Goal: Task Accomplishment & Management: Manage account settings

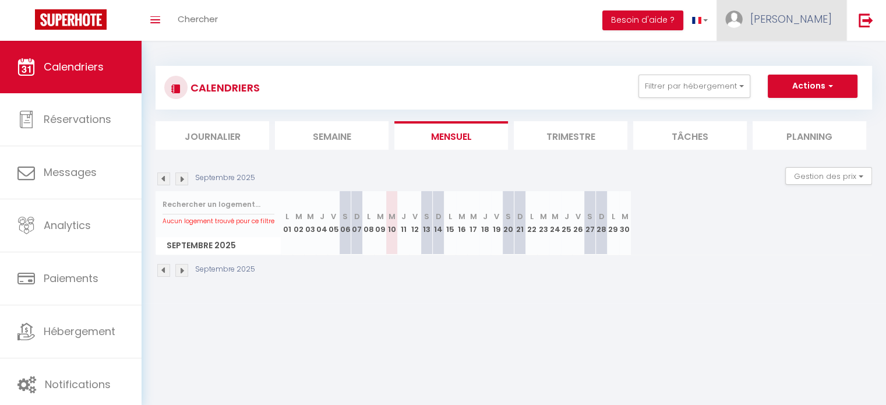
click at [804, 16] on span "[PERSON_NAME]" at bounding box center [791, 19] width 82 height 15
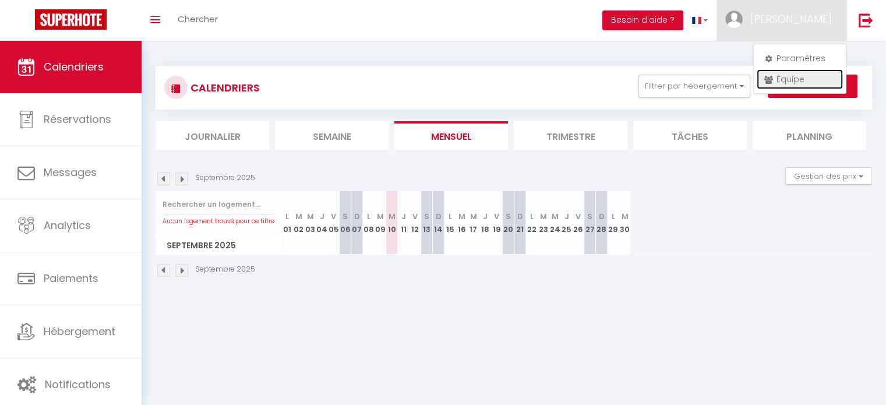
click at [792, 82] on link "Équipe" at bounding box center [800, 79] width 86 height 20
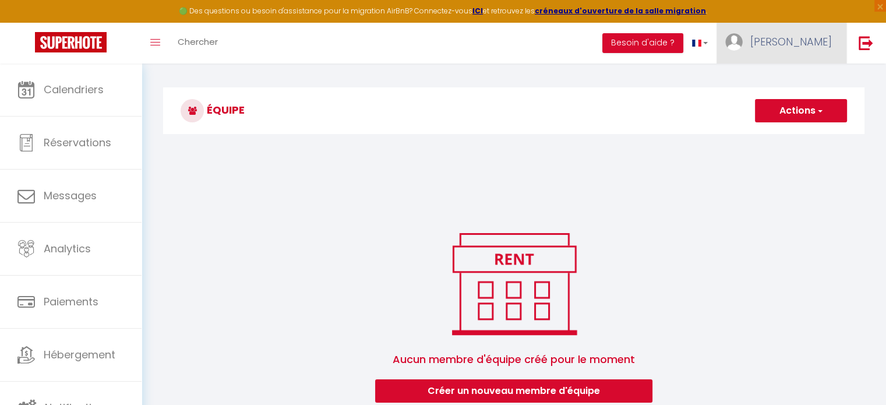
click at [806, 46] on span "[PERSON_NAME]" at bounding box center [791, 41] width 82 height 15
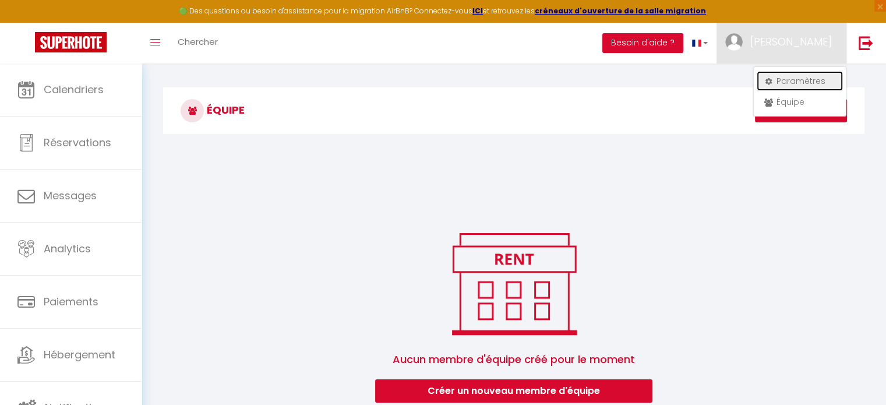
click at [785, 80] on link "Paramètres" at bounding box center [800, 81] width 86 height 20
select select "28"
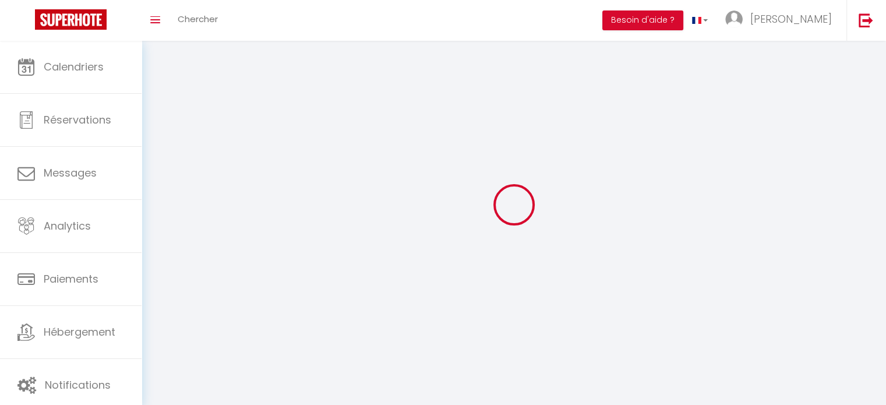
type input "Zmtm65lVe4edZ08R4Vvoc5wUH"
type input "pFMl0UvvP42TJ7QLN3LvcVDuL"
type input "[URL][DOMAIN_NAME]"
select select "fr"
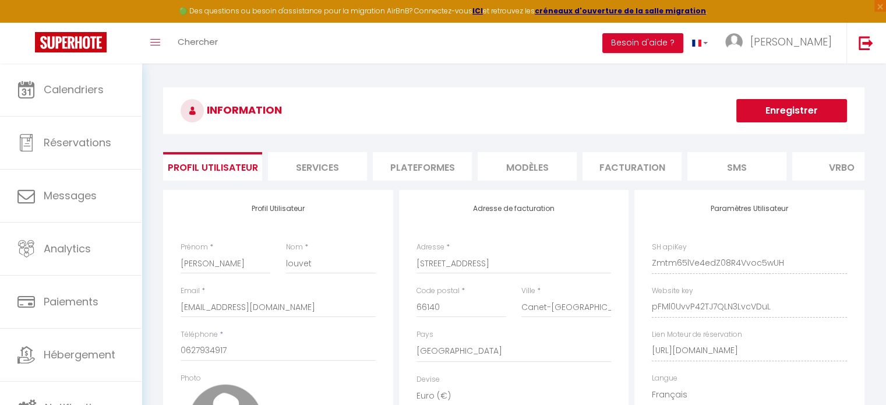
click at [415, 164] on li "Plateformes" at bounding box center [422, 166] width 99 height 29
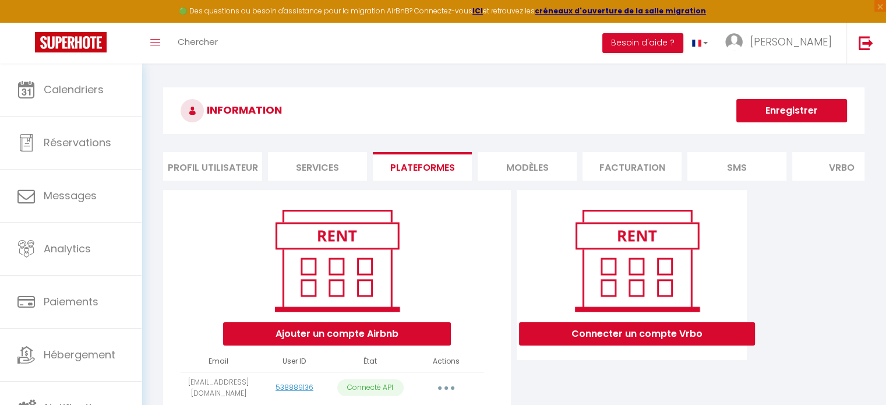
click at [525, 172] on li "MODÈLES" at bounding box center [527, 166] width 99 height 29
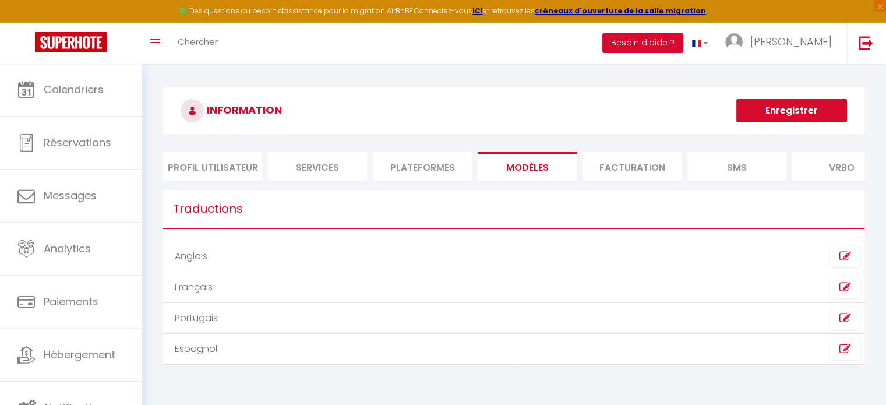
click at [622, 172] on li "Facturation" at bounding box center [631, 166] width 99 height 29
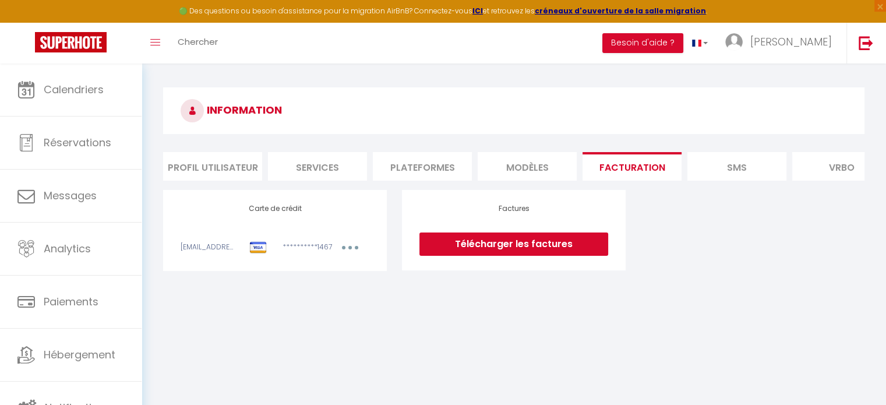
click at [398, 161] on li "Plateformes" at bounding box center [422, 166] width 99 height 29
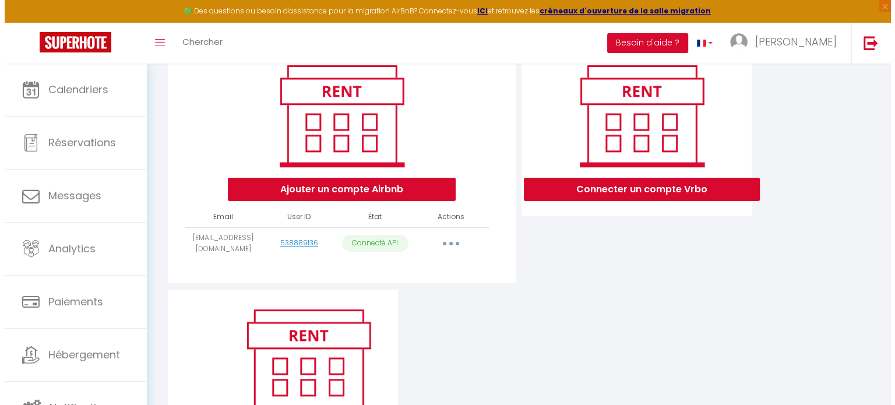
scroll to position [175, 0]
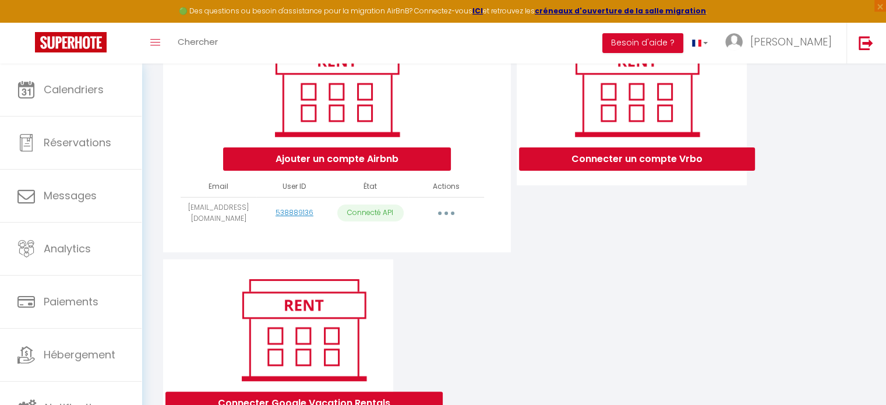
click at [443, 222] on button "button" at bounding box center [446, 213] width 33 height 19
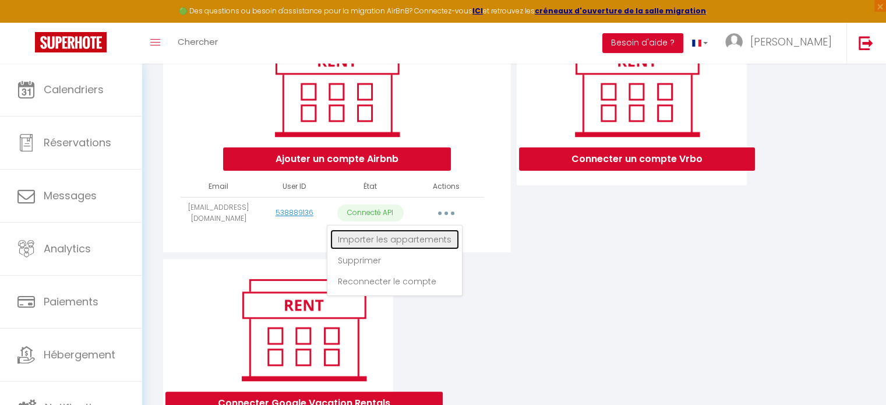
click at [408, 244] on link "Importer les appartements" at bounding box center [394, 239] width 129 height 20
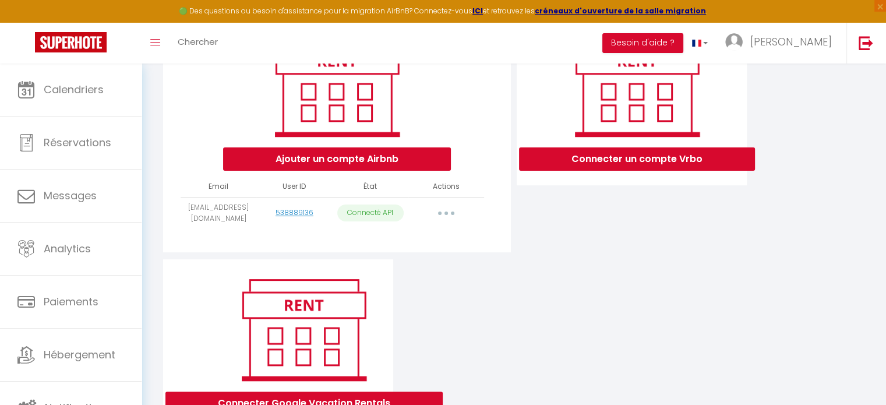
select select "74735"
select select "74739"
select select "76775"
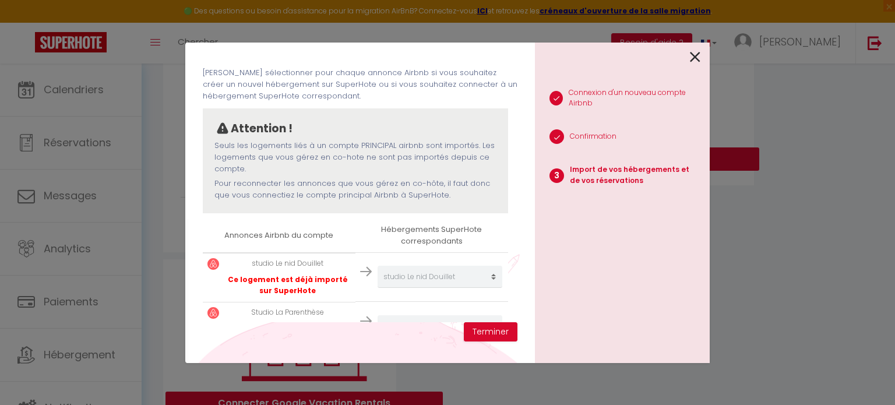
scroll to position [116, 0]
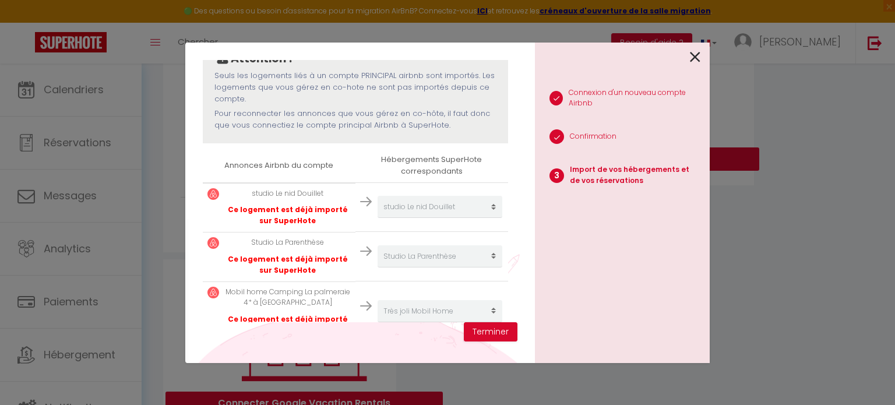
click at [360, 201] on img at bounding box center [366, 202] width 12 height 12
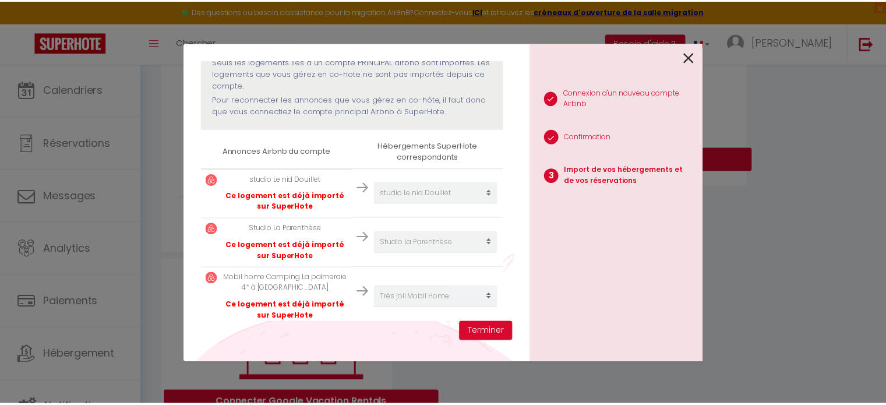
scroll to position [143, 0]
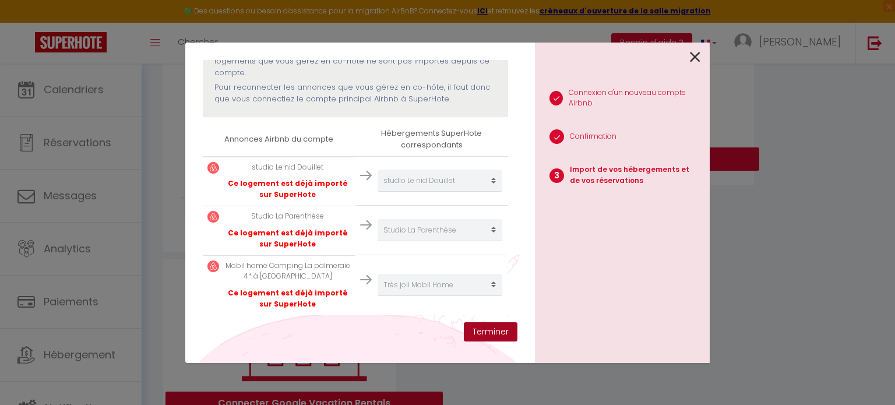
click at [489, 337] on button "Terminer" at bounding box center [491, 332] width 54 height 20
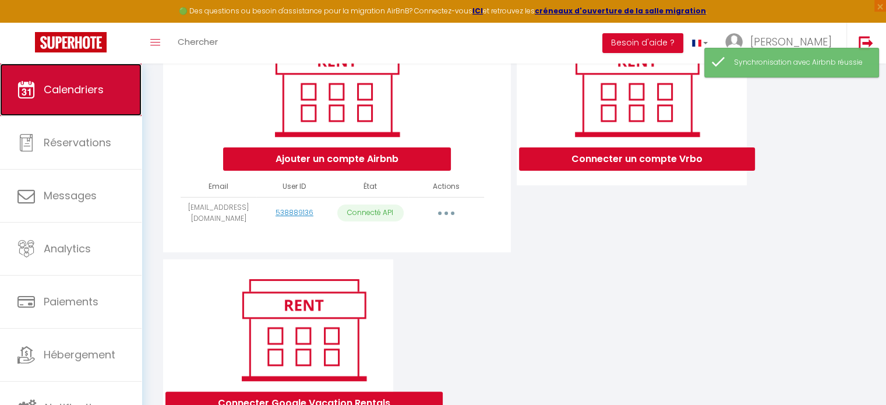
click at [93, 88] on span "Calendriers" at bounding box center [74, 89] width 60 height 15
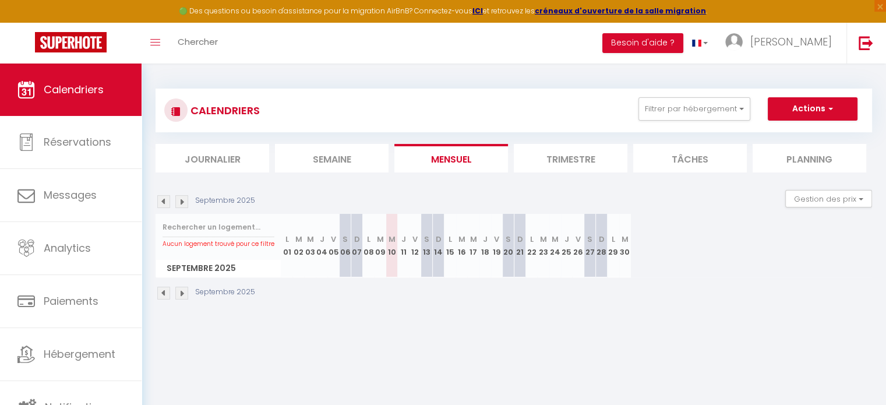
click at [206, 238] on div "Aucun logement trouvé pour ce filtre" at bounding box center [218, 233] width 125 height 38
click at [197, 268] on span "Septembre 2025" at bounding box center [218, 268] width 125 height 17
click at [182, 294] on img at bounding box center [181, 293] width 13 height 13
